Goal: Navigation & Orientation: Go to known website

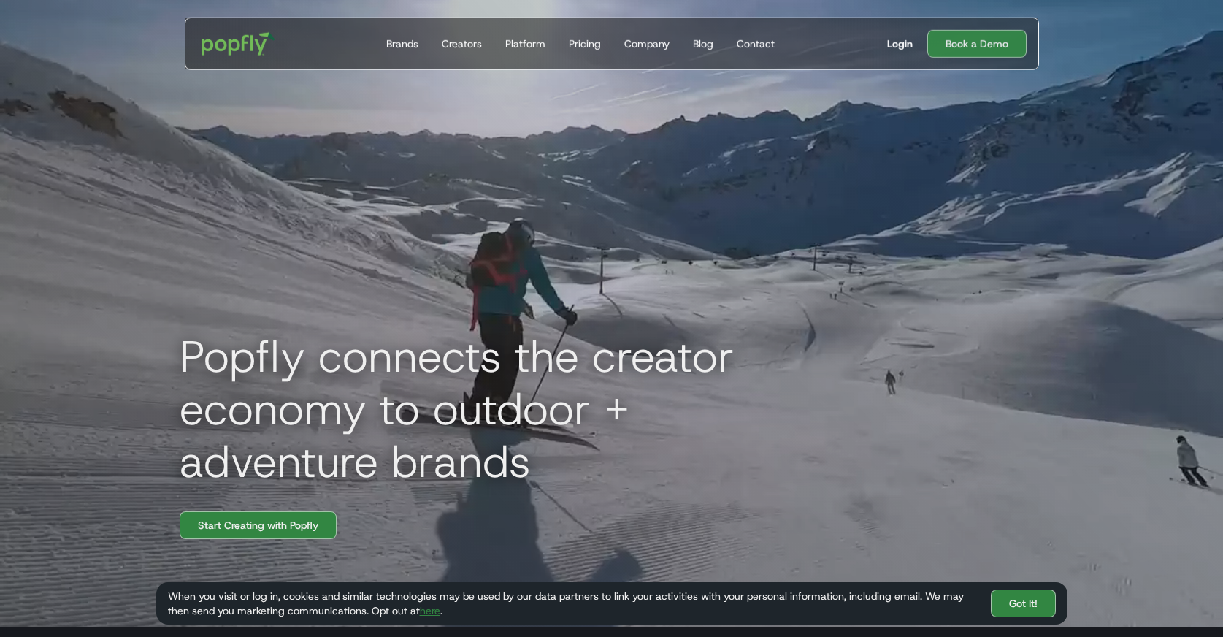
click at [906, 45] on div "Login" at bounding box center [900, 44] width 26 height 15
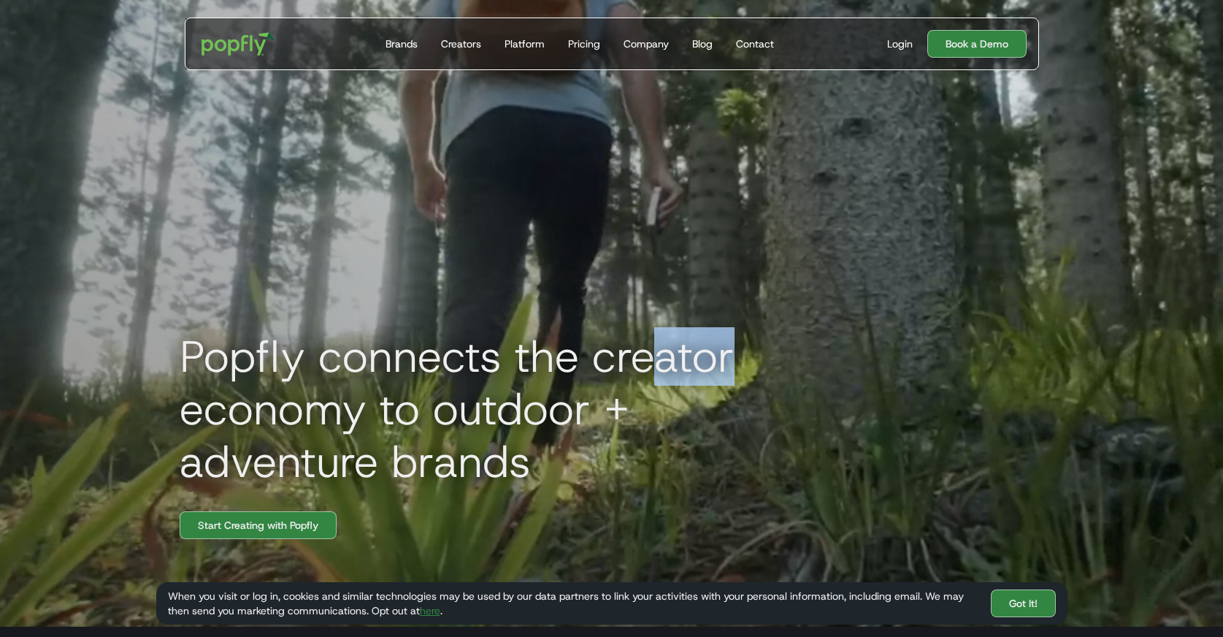
drag, startPoint x: 743, startPoint y: 366, endPoint x: 651, endPoint y: 352, distance: 92.3
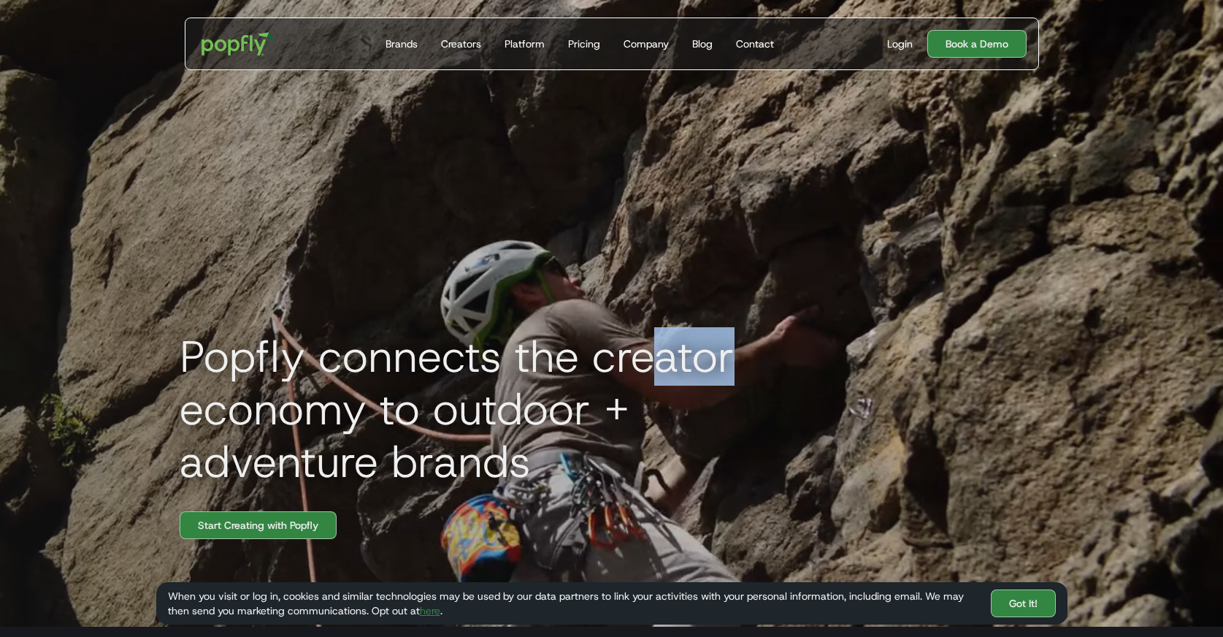
click at [648, 352] on h1 "Popfly connects the creator economy to outdoor + adventure brands" at bounding box center [496, 409] width 657 height 158
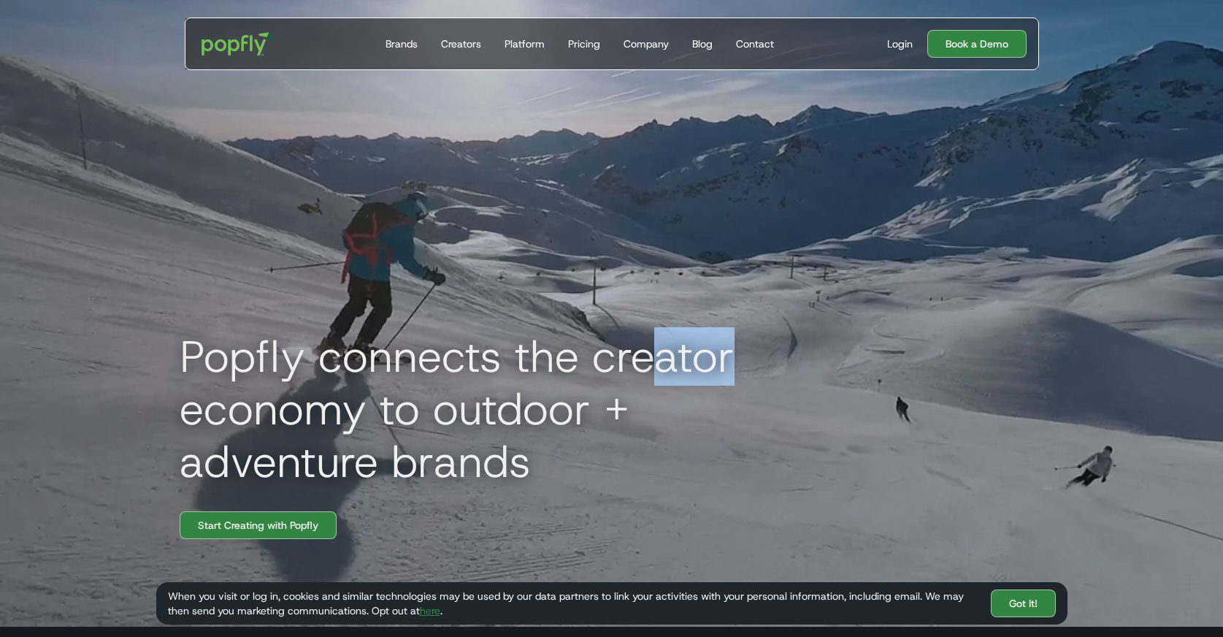
click at [651, 352] on h1 "Popfly connects the creator economy to outdoor + adventure brands" at bounding box center [496, 409] width 657 height 158
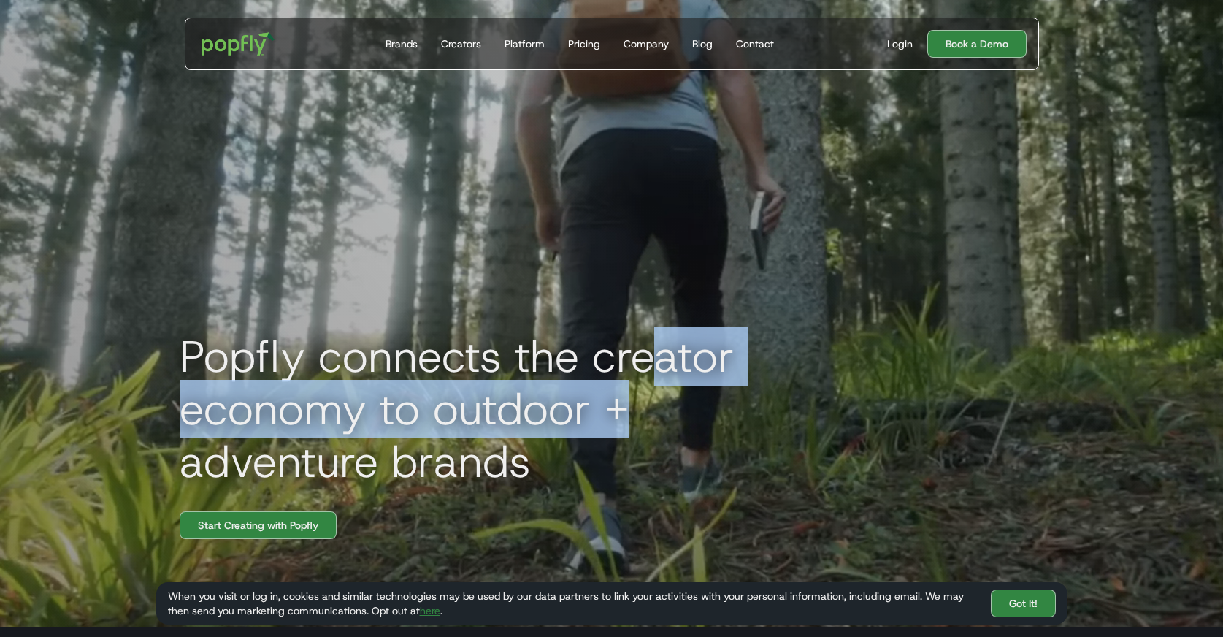
drag, startPoint x: 654, startPoint y: 351, endPoint x: 750, endPoint y: 410, distance: 112.1
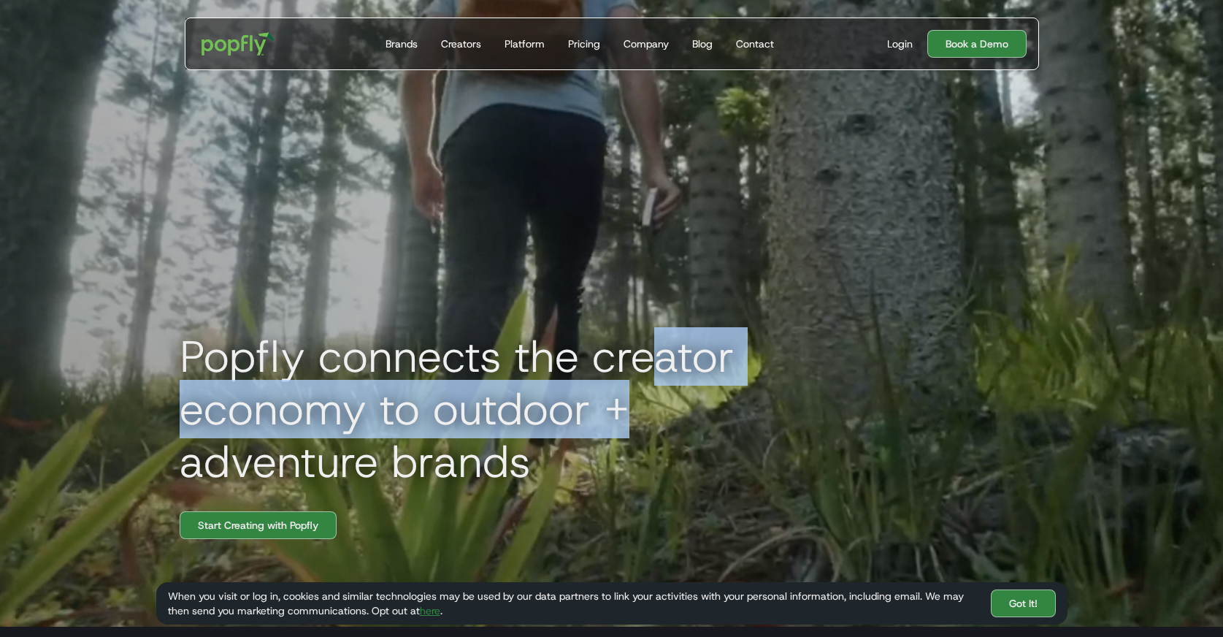
click at [750, 410] on h1 "Popfly connects the creator economy to outdoor + adventure brands" at bounding box center [496, 409] width 657 height 158
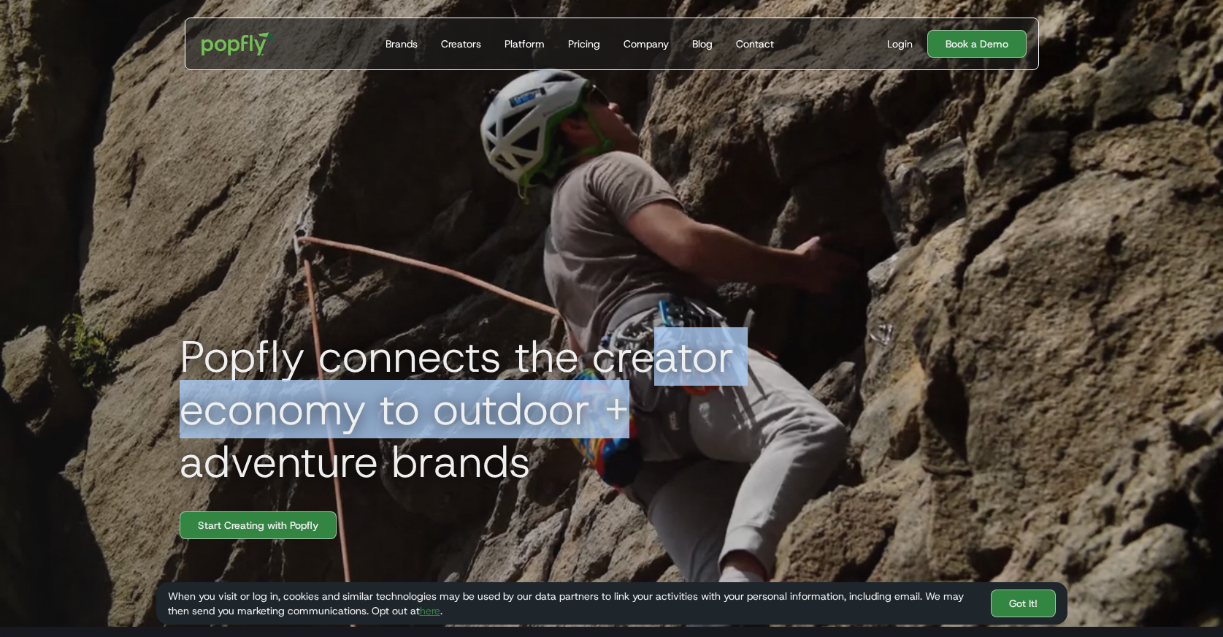
click at [749, 409] on h1 "Popfly connects the creator economy to outdoor + adventure brands" at bounding box center [496, 409] width 657 height 158
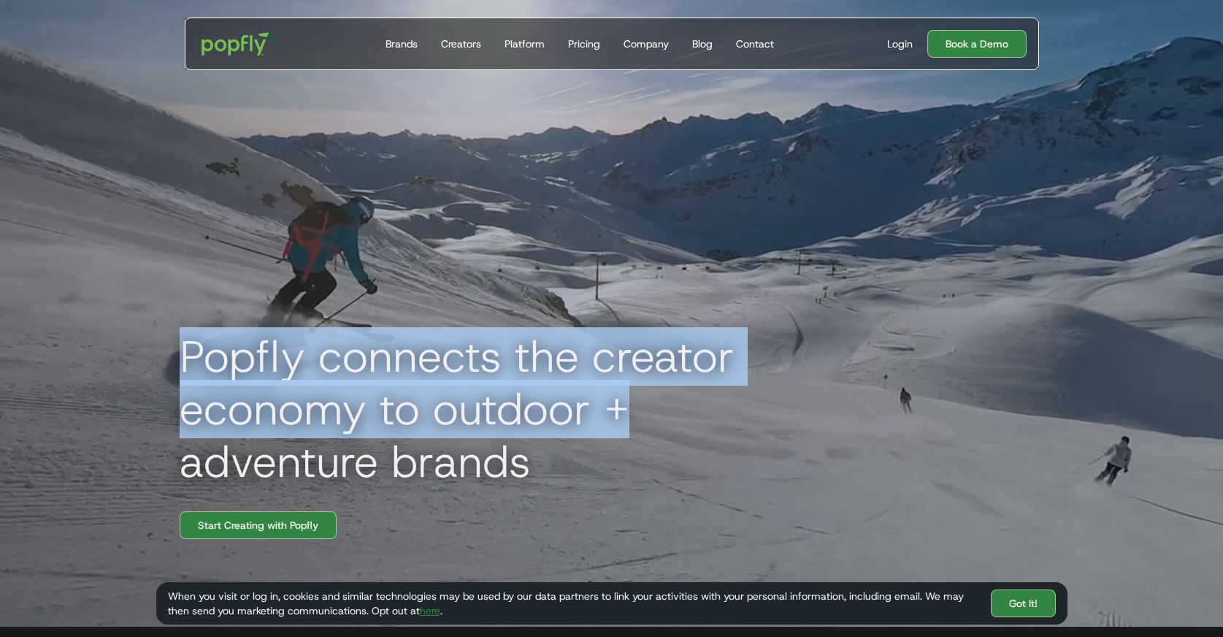
drag, startPoint x: 749, startPoint y: 409, endPoint x: 535, endPoint y: 294, distance: 243.1
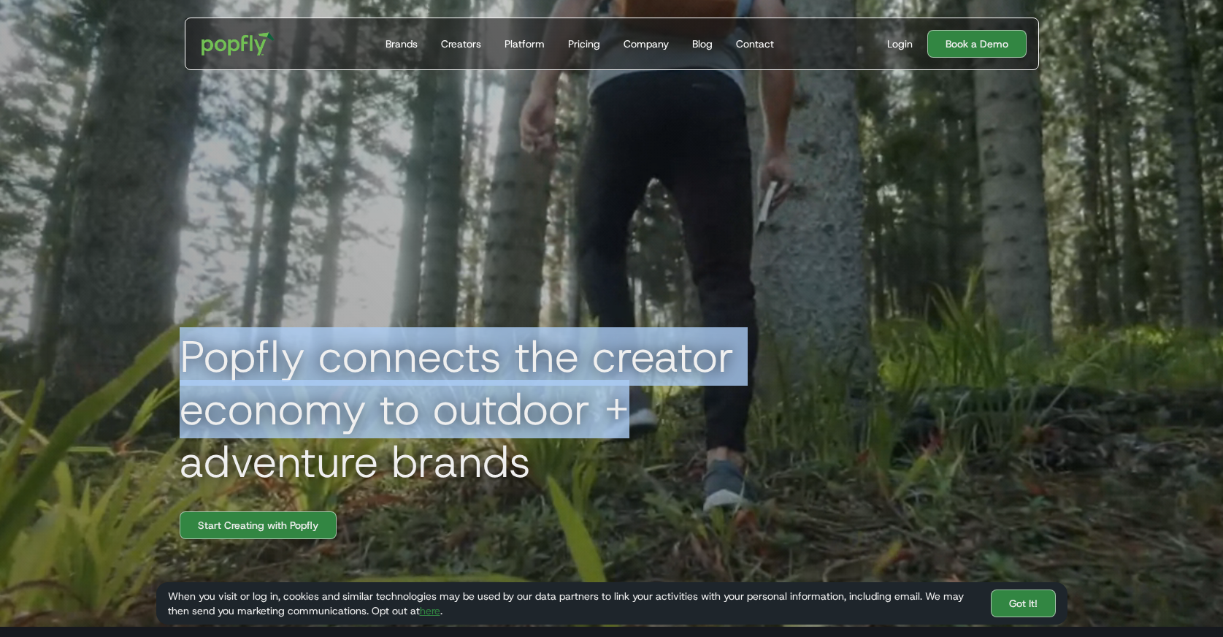
click at [535, 294] on div "Popfly connects the creator economy to outdoor + adventure brands Start Creatin…" at bounding box center [612, 308] width 935 height 637
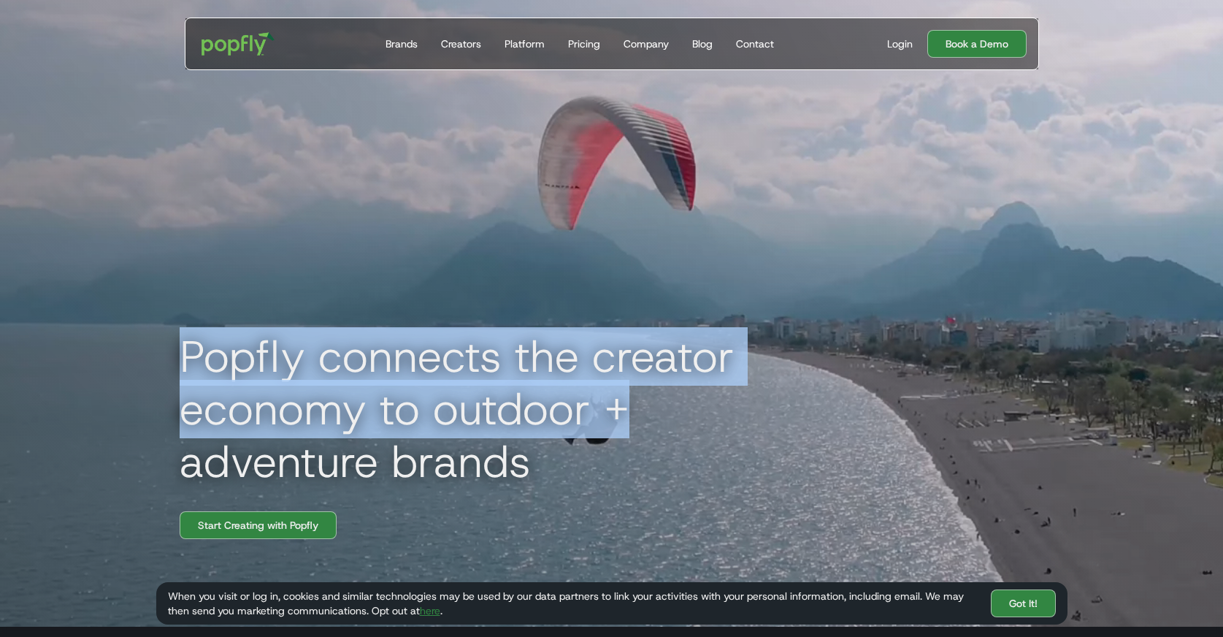
click at [535, 294] on div "Popfly connects the creator economy to outdoor + adventure brands Start Creatin…" at bounding box center [612, 308] width 935 height 637
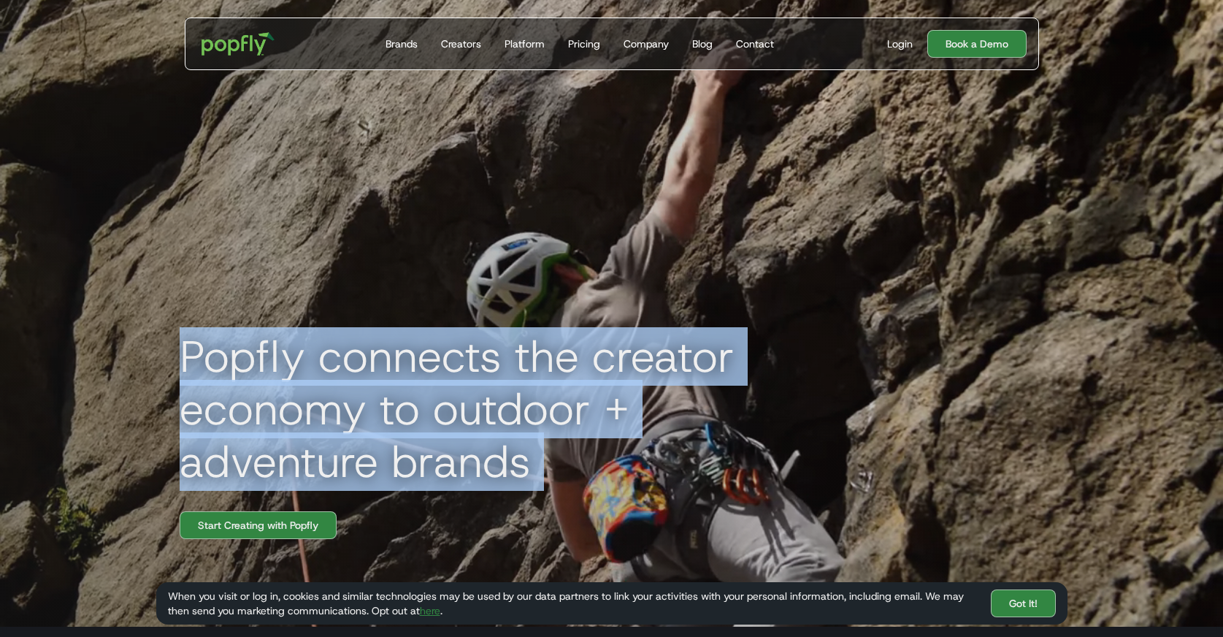
drag, startPoint x: 535, startPoint y: 294, endPoint x: 622, endPoint y: 487, distance: 212.2
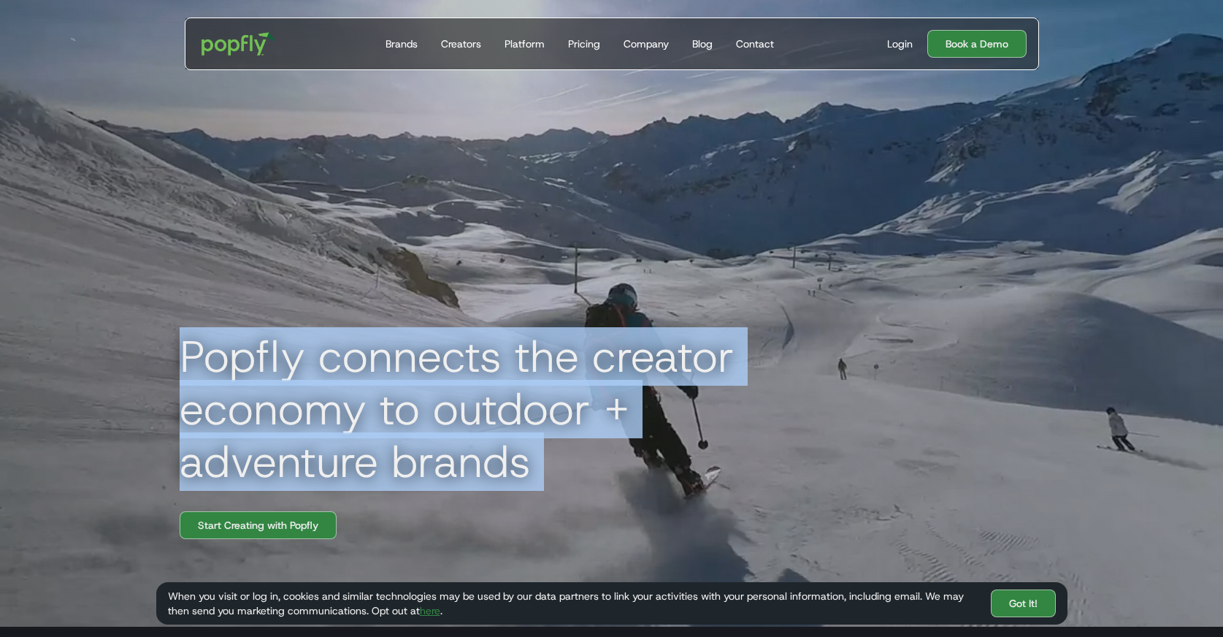
click at [622, 487] on div "Popfly connects the creator economy to outdoor + adventure brands Start Creatin…" at bounding box center [612, 308] width 935 height 637
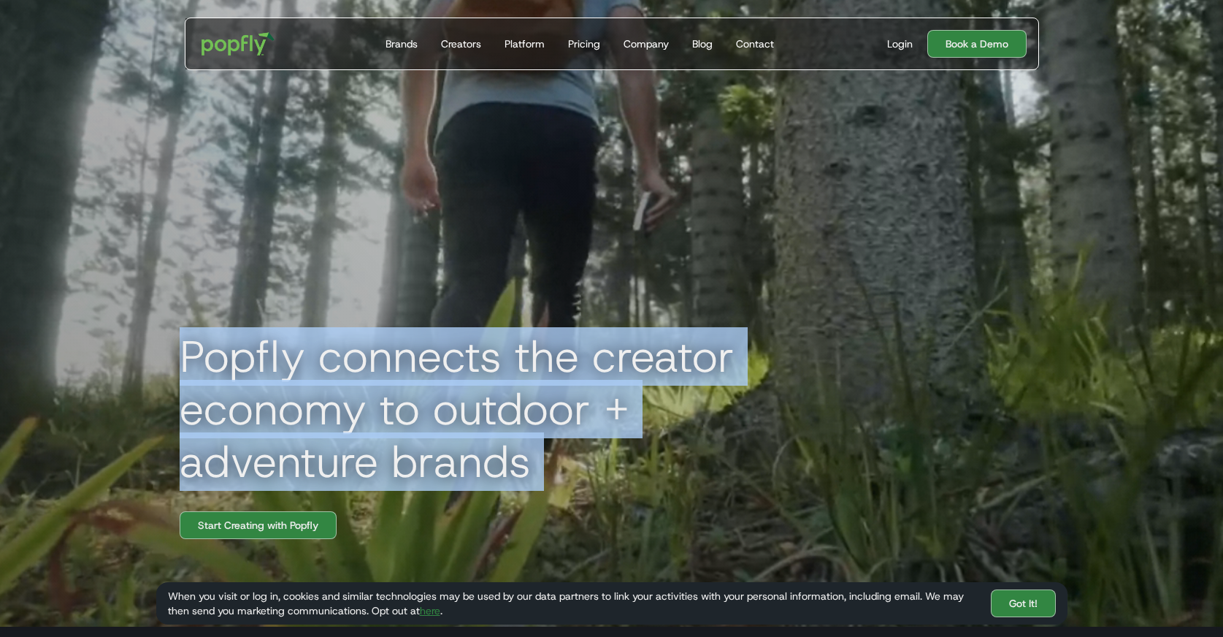
click at [622, 487] on h1 "Popfly connects the creator economy to outdoor + adventure brands" at bounding box center [496, 409] width 657 height 158
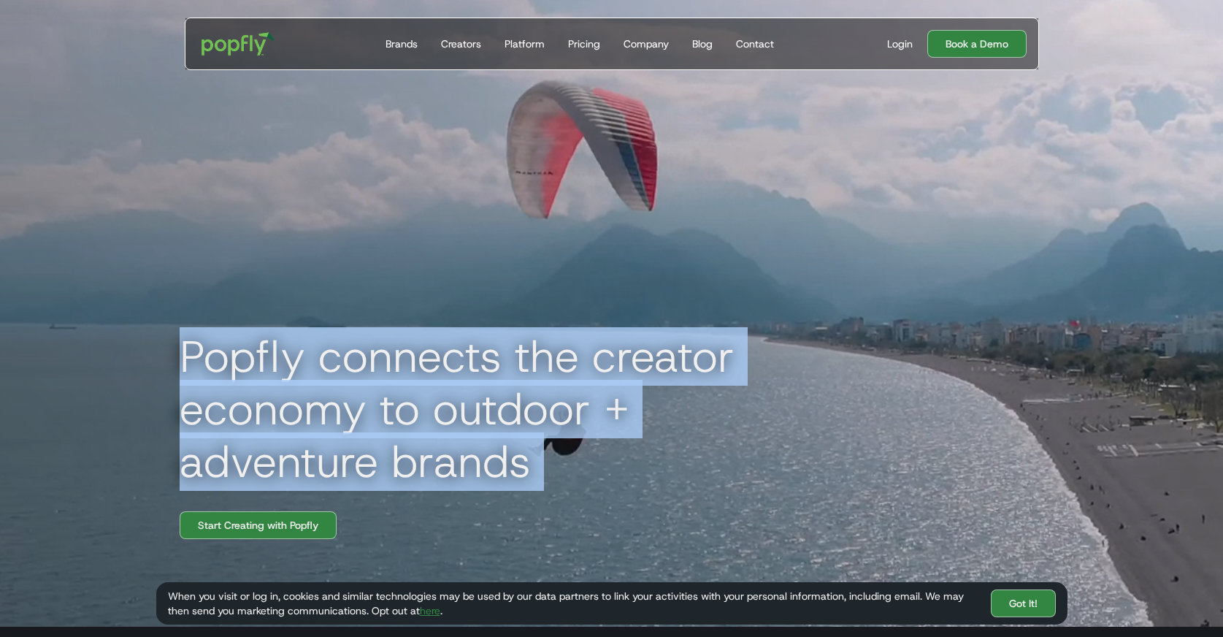
drag, startPoint x: 622, startPoint y: 487, endPoint x: 446, endPoint y: 306, distance: 252.5
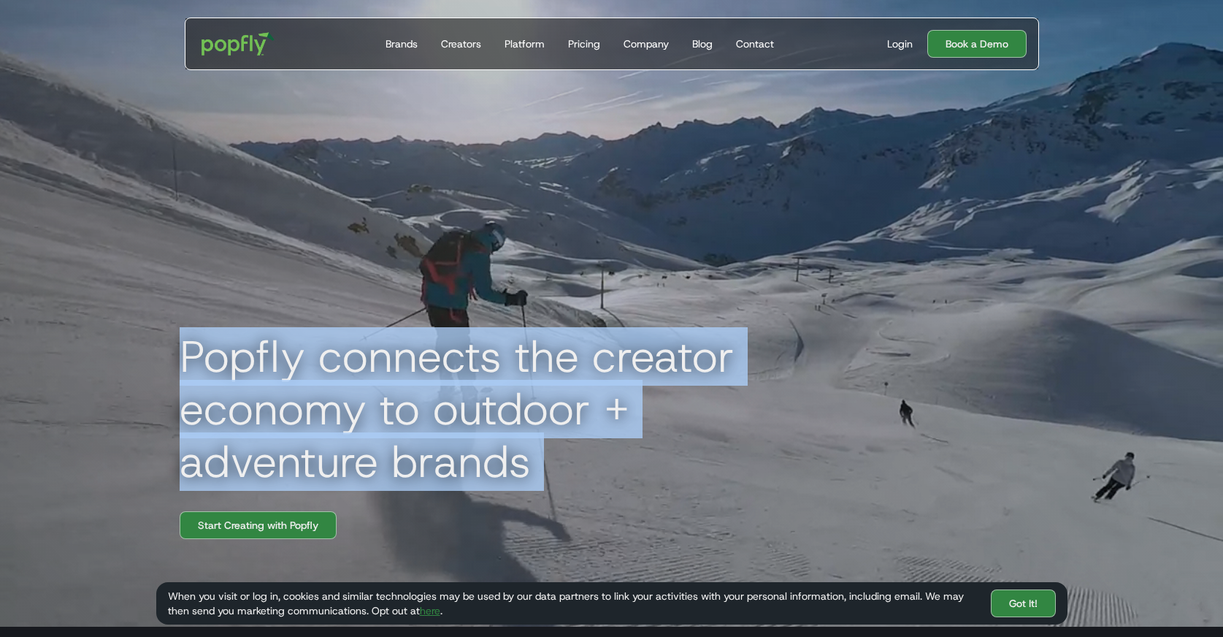
click at [446, 306] on div "Popfly connects the creator economy to outdoor + adventure brands Start Creatin…" at bounding box center [612, 308] width 935 height 637
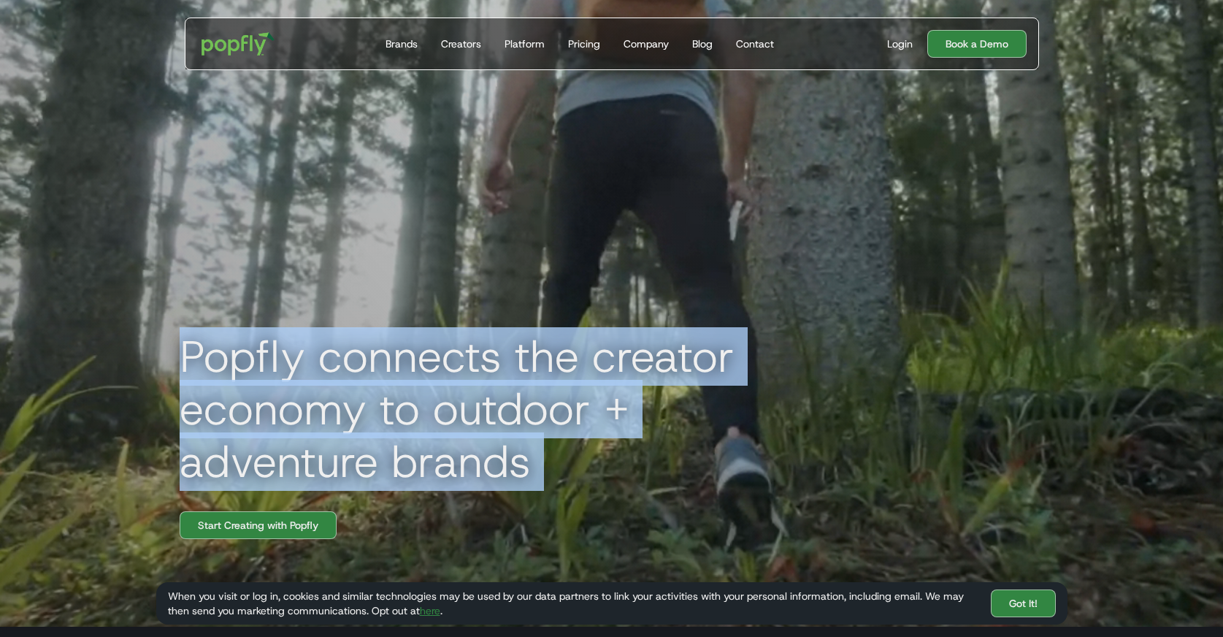
click at [446, 306] on div "Popfly connects the creator economy to outdoor + adventure brands Start Creatin…" at bounding box center [612, 308] width 935 height 637
